Goal: Information Seeking & Learning: Find specific page/section

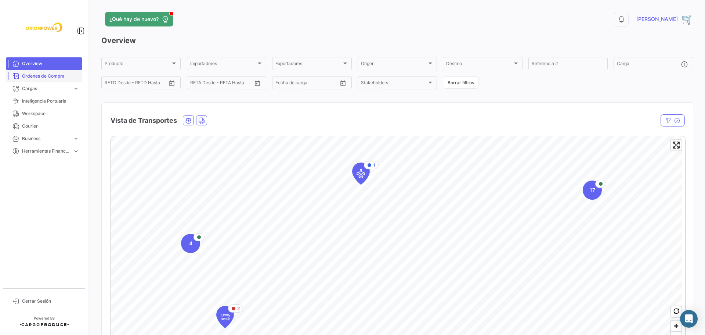
click at [44, 74] on span "Órdenes de Compra" at bounding box center [50, 76] width 57 height 7
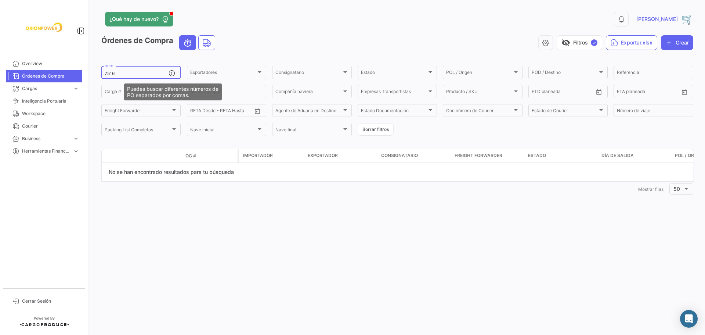
click at [172, 72] on mat-icon at bounding box center [173, 73] width 9 height 9
drag, startPoint x: 119, startPoint y: 74, endPoint x: 95, endPoint y: 73, distance: 23.5
click at [95, 73] on div "¿Qué hay de nuevo? 0 [PERSON_NAME] de Compra visibility_off Filtros ✓ Exportar.…" at bounding box center [398, 167] width 616 height 335
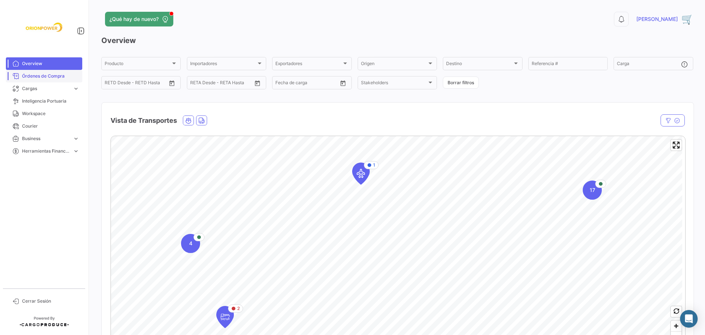
click at [53, 75] on span "Órdenes de Compra" at bounding box center [50, 76] width 57 height 7
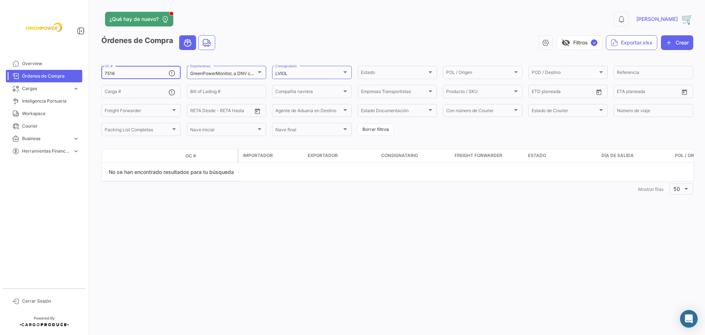
drag, startPoint x: 152, startPoint y: 73, endPoint x: 36, endPoint y: 73, distance: 116.4
click at [36, 73] on mat-sidenav-container "Overview Órdenes de Compra Cargas expand_more Cargas Marítimas Cargas Terrestre…" at bounding box center [352, 167] width 705 height 335
click at [259, 72] on div at bounding box center [260, 72] width 4 height 2
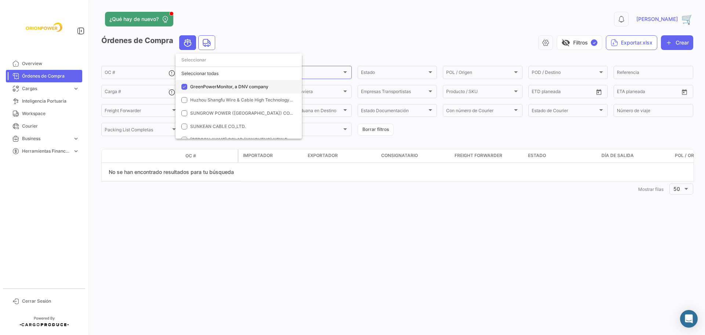
click at [188, 85] on mat-option "GreenPowerMonitor, a DNV company" at bounding box center [239, 86] width 126 height 13
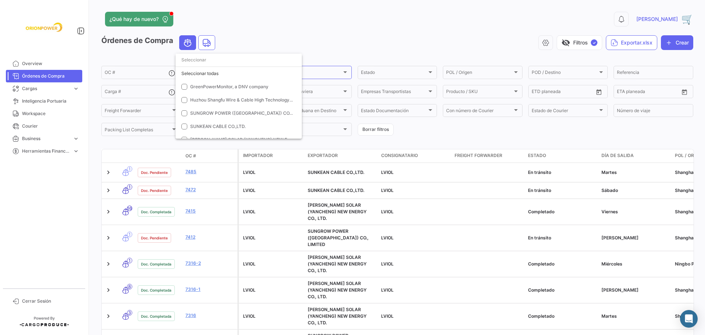
click at [346, 73] on div at bounding box center [352, 167] width 705 height 335
click at [346, 74] on div at bounding box center [345, 72] width 7 height 6
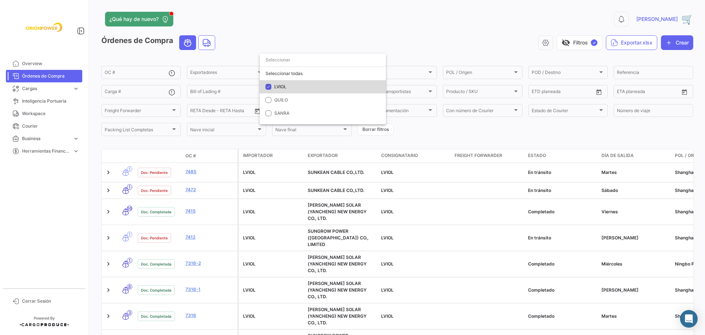
click at [279, 86] on span "LVIOL" at bounding box center [280, 87] width 12 height 6
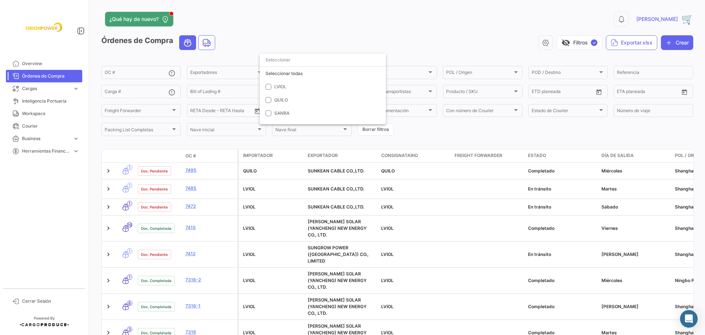
click at [36, 299] on div at bounding box center [352, 167] width 705 height 335
click at [36, 298] on span "Cerrar Sesión" at bounding box center [50, 301] width 57 height 7
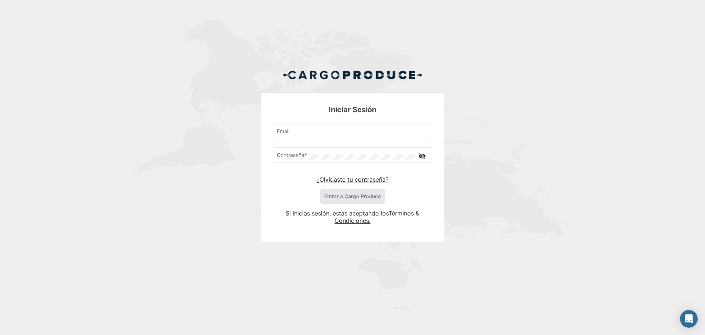
type input "msanmartin@orion-power.com"
click at [341, 197] on button "Entrar a Cargo Produce" at bounding box center [352, 196] width 65 height 15
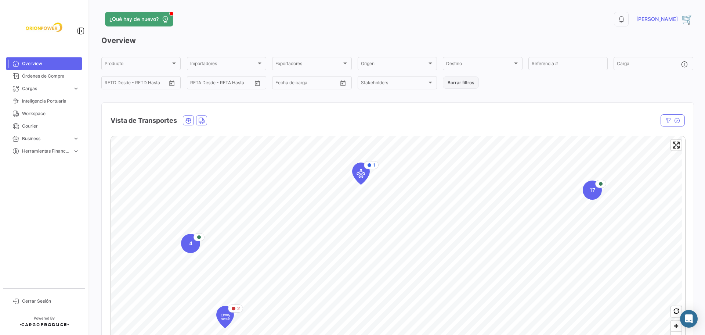
click at [461, 83] on button "Borrar filtros" at bounding box center [461, 82] width 36 height 12
click at [58, 74] on span "Órdenes de Compra" at bounding box center [50, 76] width 57 height 7
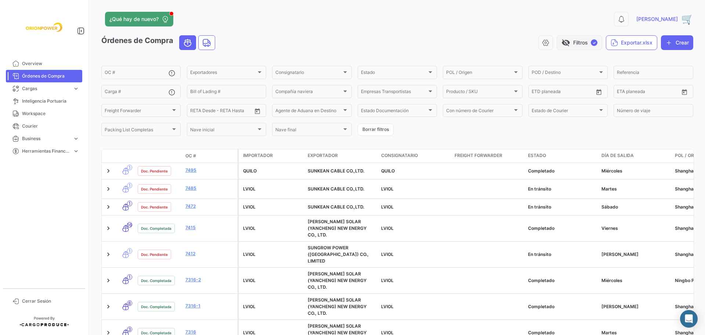
click at [575, 43] on button "visibility_off Filtros ✓" at bounding box center [580, 42] width 46 height 15
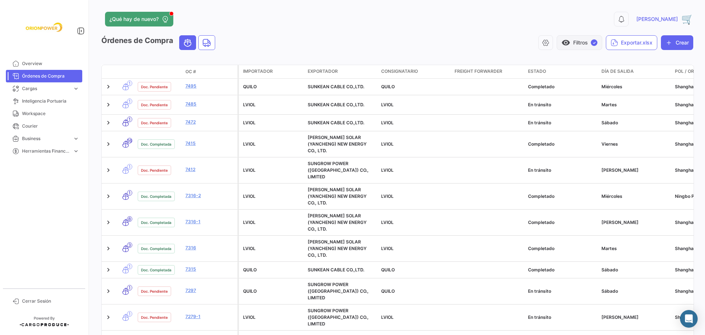
click at [575, 43] on button "visibility Filtros ✓" at bounding box center [580, 42] width 46 height 15
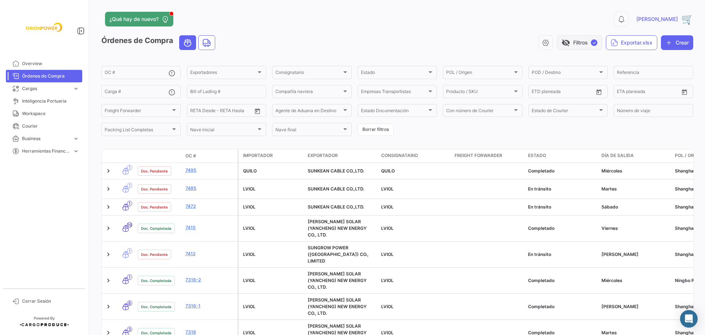
click at [575, 43] on button "visibility_off Filtros ✓" at bounding box center [580, 42] width 46 height 15
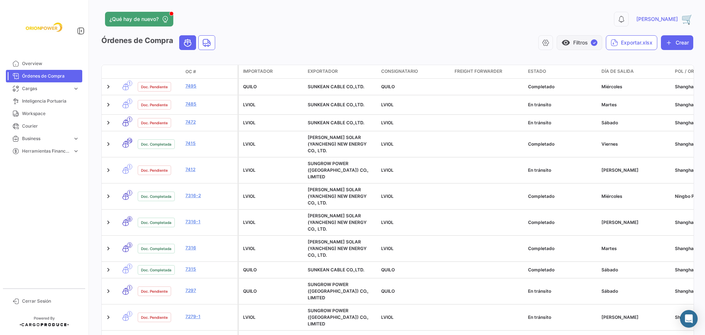
click at [575, 43] on button "visibility Filtros ✓" at bounding box center [580, 42] width 46 height 15
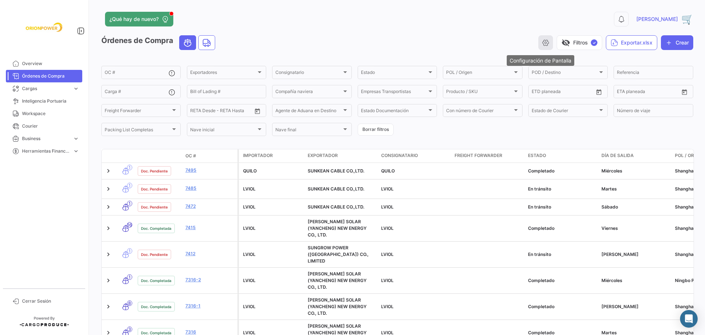
click at [542, 43] on icon "button" at bounding box center [545, 42] width 7 height 7
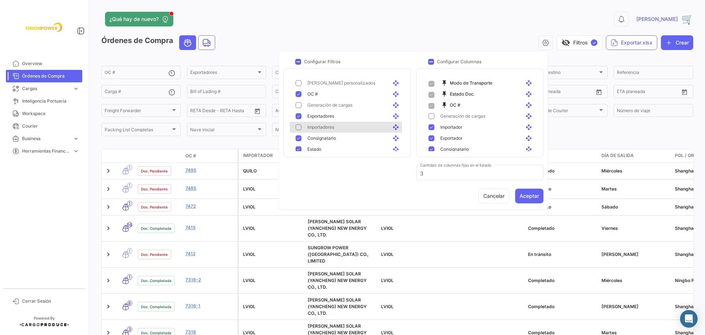
click at [300, 127] on mat-pseudo-checkbox at bounding box center [299, 127] width 6 height 6
click at [533, 196] on button "Aceptar" at bounding box center [529, 195] width 28 height 15
